Goal: Task Accomplishment & Management: Use online tool/utility

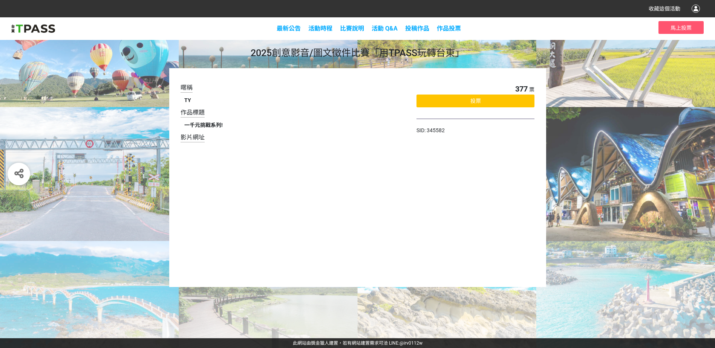
click at [484, 102] on div "投票" at bounding box center [476, 101] width 118 height 13
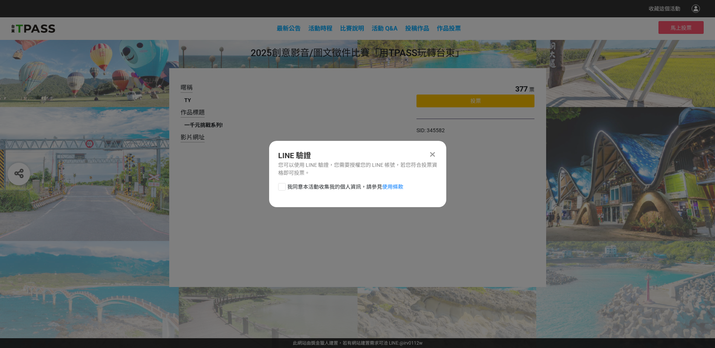
click at [282, 186] on div at bounding box center [282, 187] width 8 height 8
checkbox input "true"
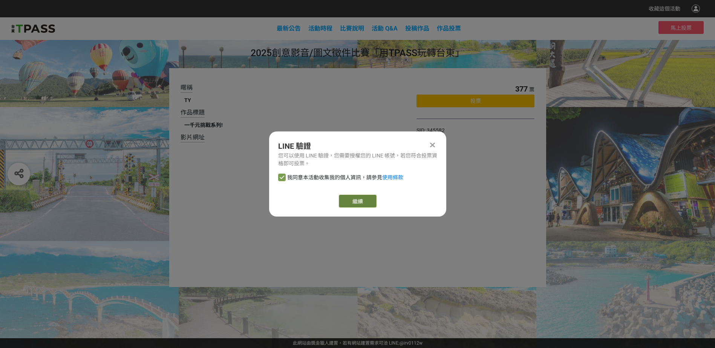
click at [353, 197] on link "繼續" at bounding box center [358, 201] width 38 height 13
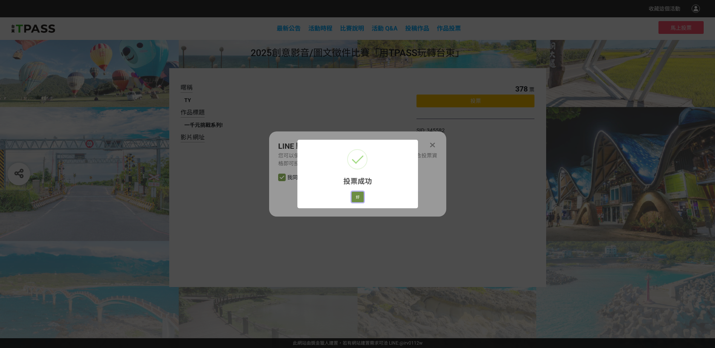
click at [360, 199] on button "好" at bounding box center [358, 197] width 12 height 11
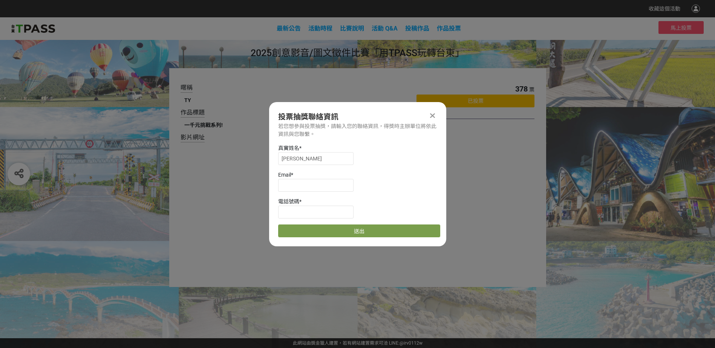
click at [431, 113] on icon at bounding box center [432, 116] width 5 height 8
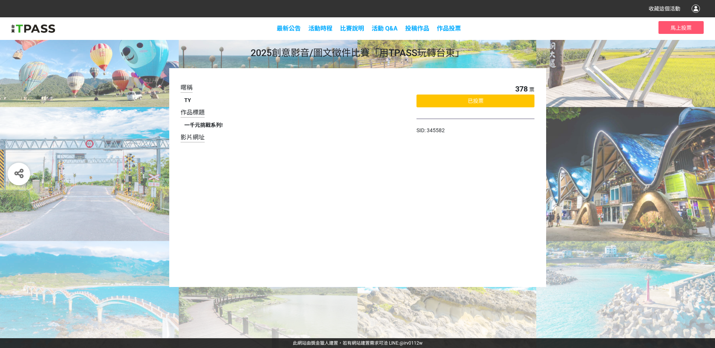
click at [581, 189] on div "暱稱 TY 作品標題 一千元挑戰系列! 影片網址 378 票 已投票 SID: 345582" at bounding box center [357, 177] width 715 height 219
click at [592, 186] on div "暱稱 TY 作品標題 一千元挑戰系列! 影片網址 378 票 已投票 SID: 345582" at bounding box center [357, 177] width 715 height 219
click at [321, 28] on span "活動時程" at bounding box center [320, 28] width 24 height 7
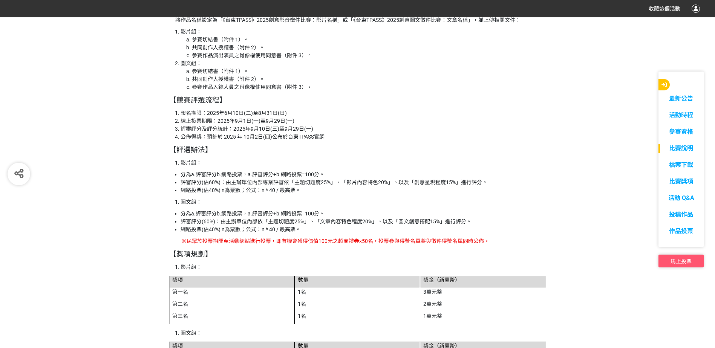
scroll to position [1439, 0]
